Goal: Task Accomplishment & Management: Manage account settings

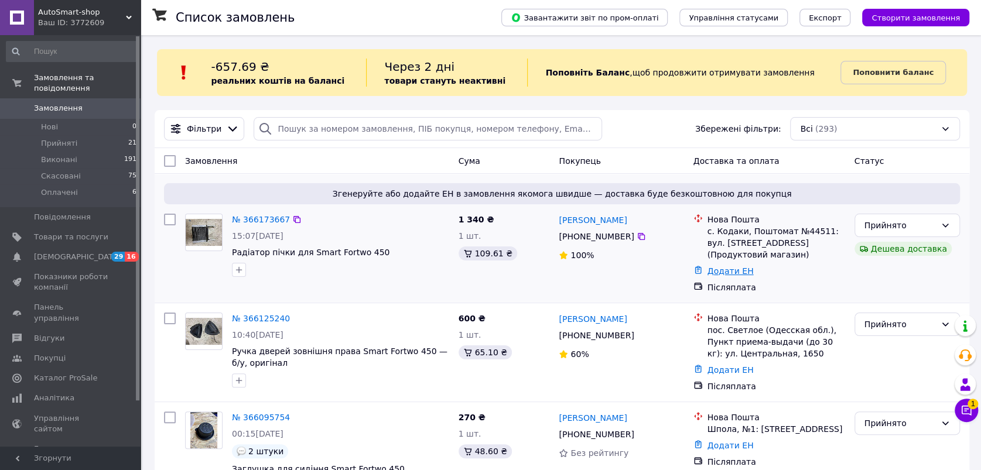
click at [735, 267] on link "Додати ЕН" at bounding box center [731, 271] width 46 height 9
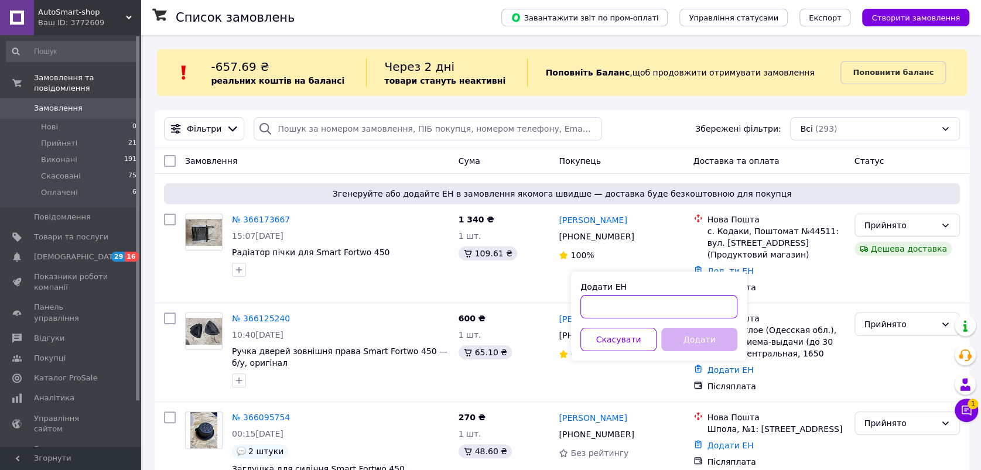
drag, startPoint x: 659, startPoint y: 301, endPoint x: 664, endPoint y: 306, distance: 7.5
click at [659, 301] on input "Додати ЕН" at bounding box center [659, 306] width 157 height 23
paste input "59001474707378"
type input "59001474707378"
click at [697, 343] on button "Додати" at bounding box center [699, 339] width 76 height 23
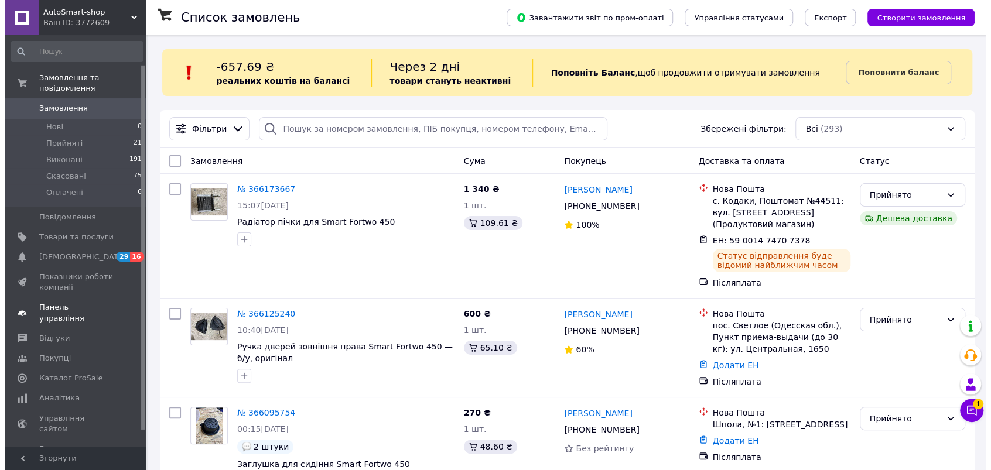
scroll to position [52, 0]
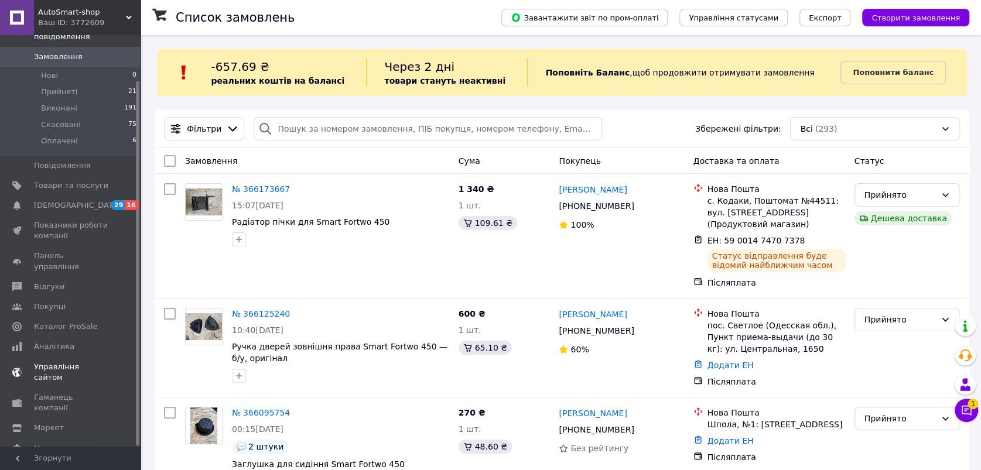
click at [89, 362] on span "Управління сайтом" at bounding box center [71, 372] width 74 height 21
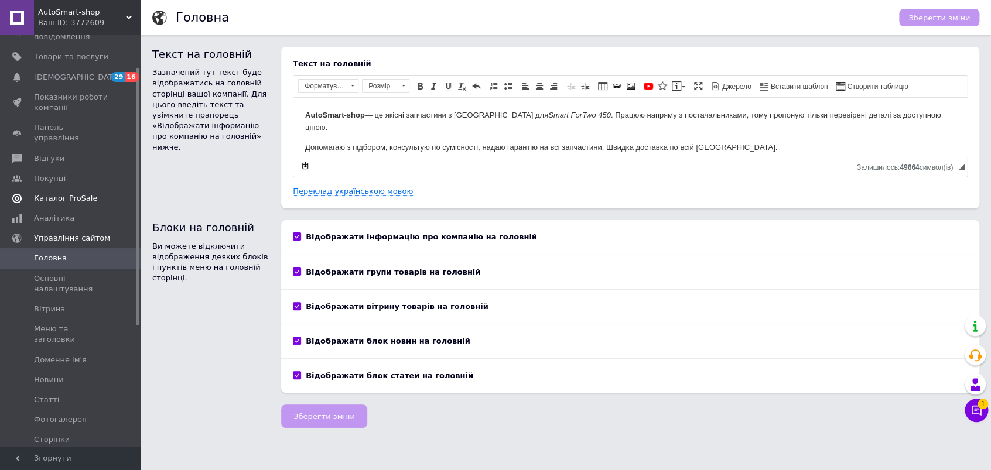
click at [90, 193] on span "Каталог ProSale" at bounding box center [71, 198] width 74 height 11
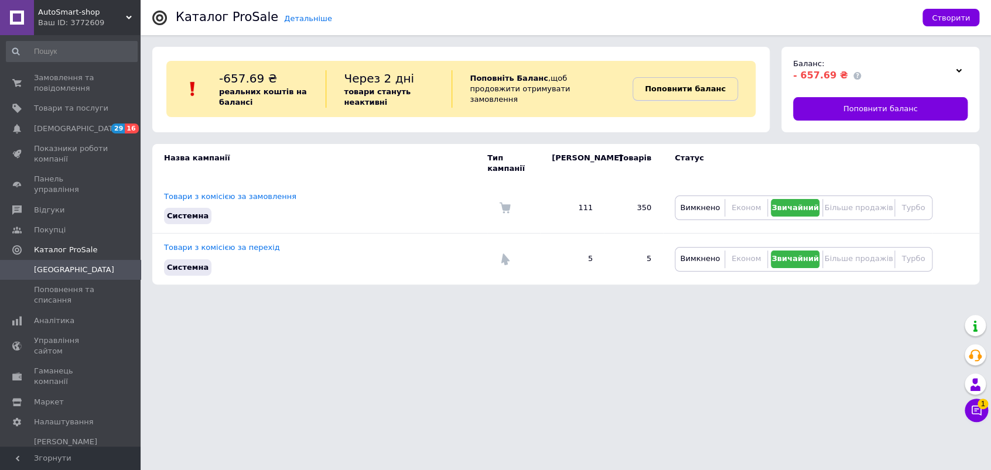
click at [703, 90] on b "Поповнити баланс" at bounding box center [685, 88] width 81 height 9
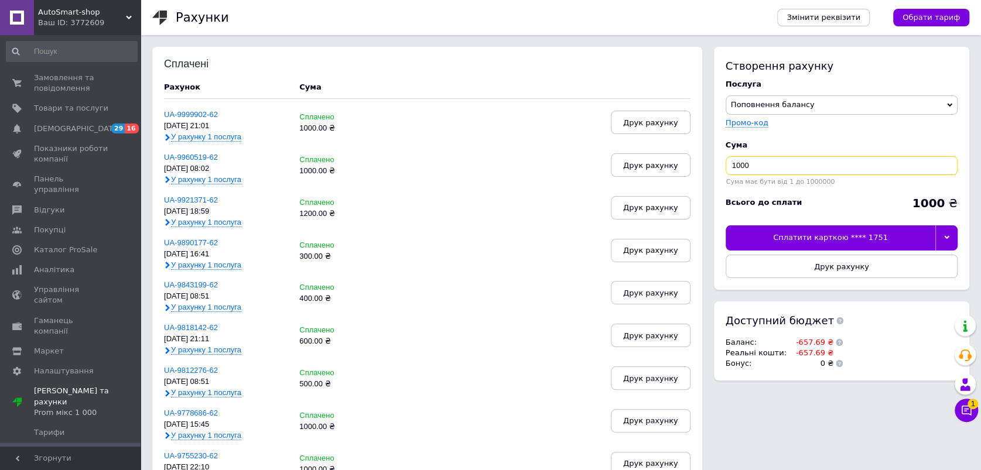
drag, startPoint x: 754, startPoint y: 161, endPoint x: 702, endPoint y: 161, distance: 52.1
type input "800"
click at [949, 231] on div at bounding box center [947, 238] width 22 height 25
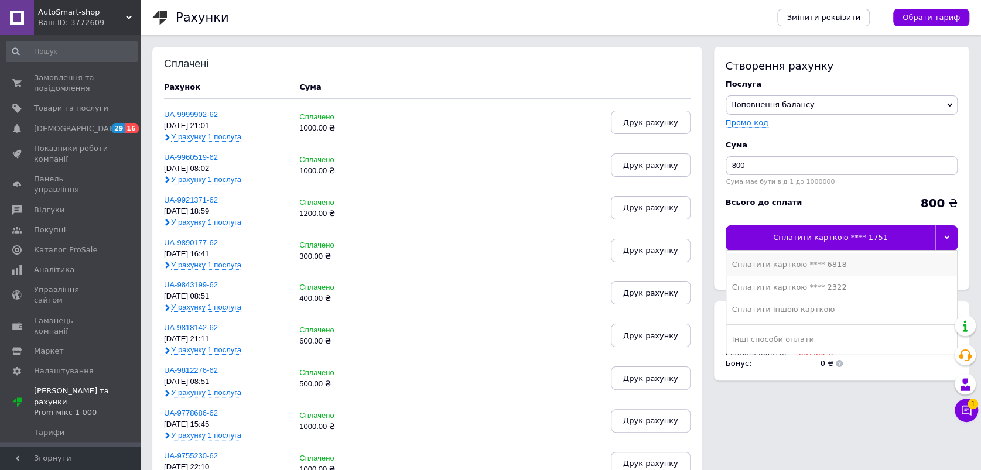
click at [834, 263] on div "Сплатити карткою **** 6818" at bounding box center [841, 265] width 219 height 11
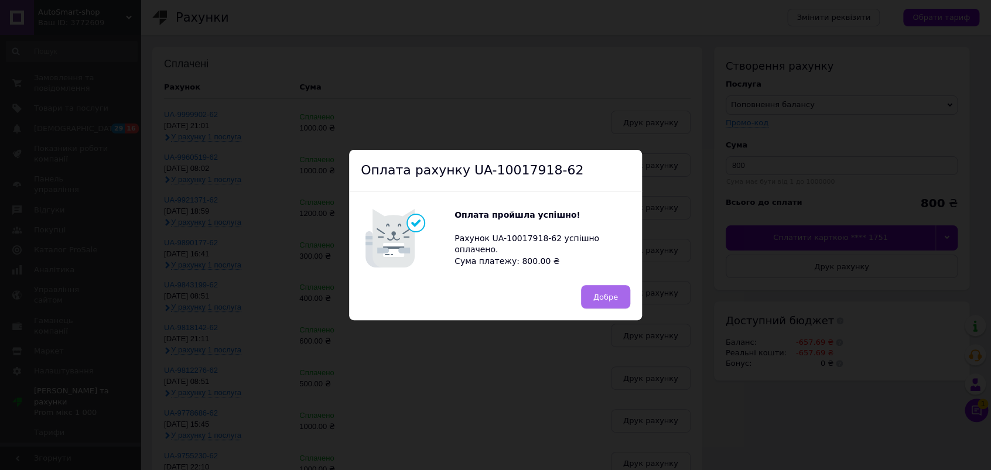
click at [613, 296] on span "Добре" at bounding box center [605, 297] width 25 height 9
